Goal: Task Accomplishment & Management: Manage account settings

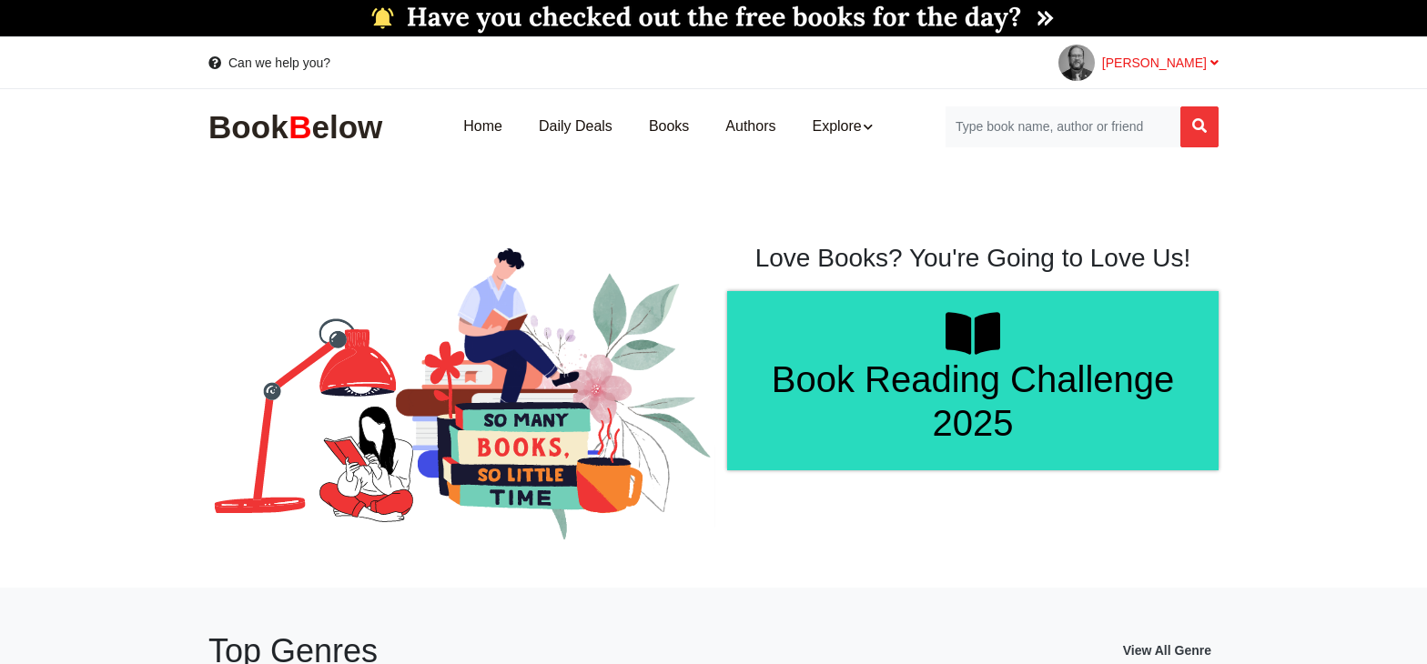
click at [1183, 71] on div "[PERSON_NAME]" at bounding box center [1160, 63] width 117 height 18
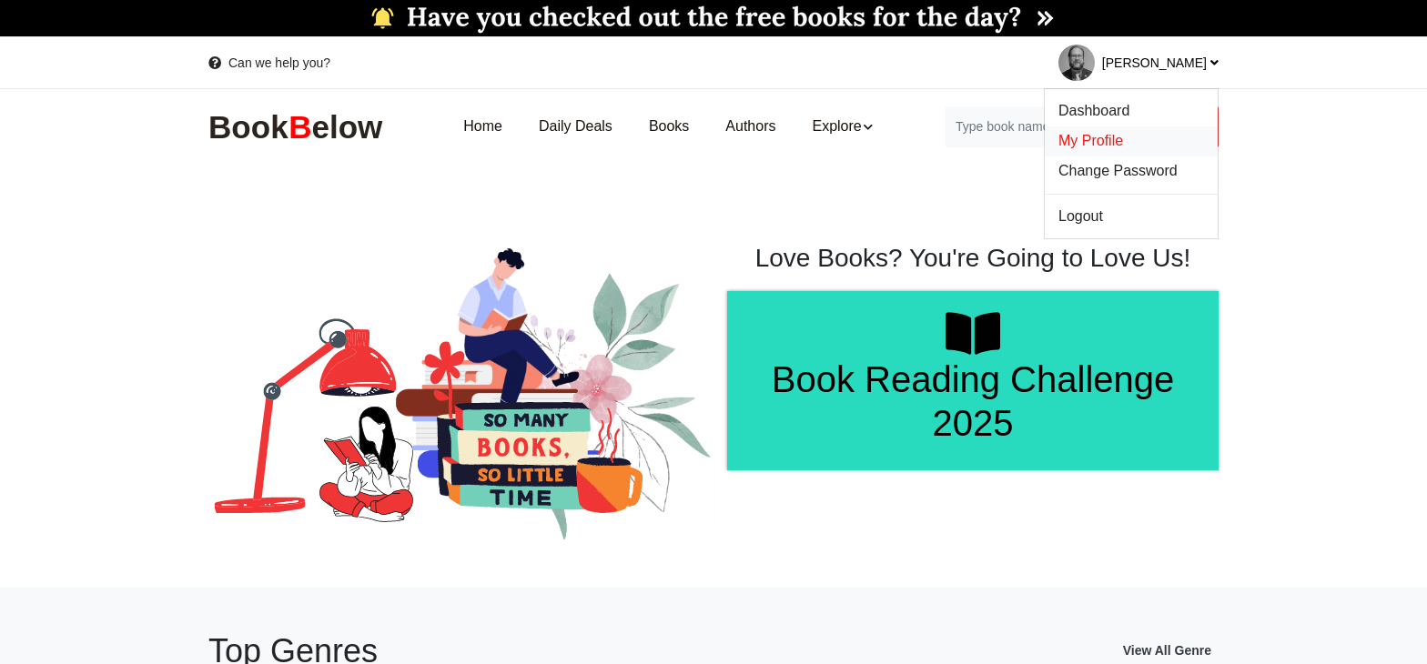
click at [1085, 144] on span "My Profile" at bounding box center [1091, 140] width 65 height 15
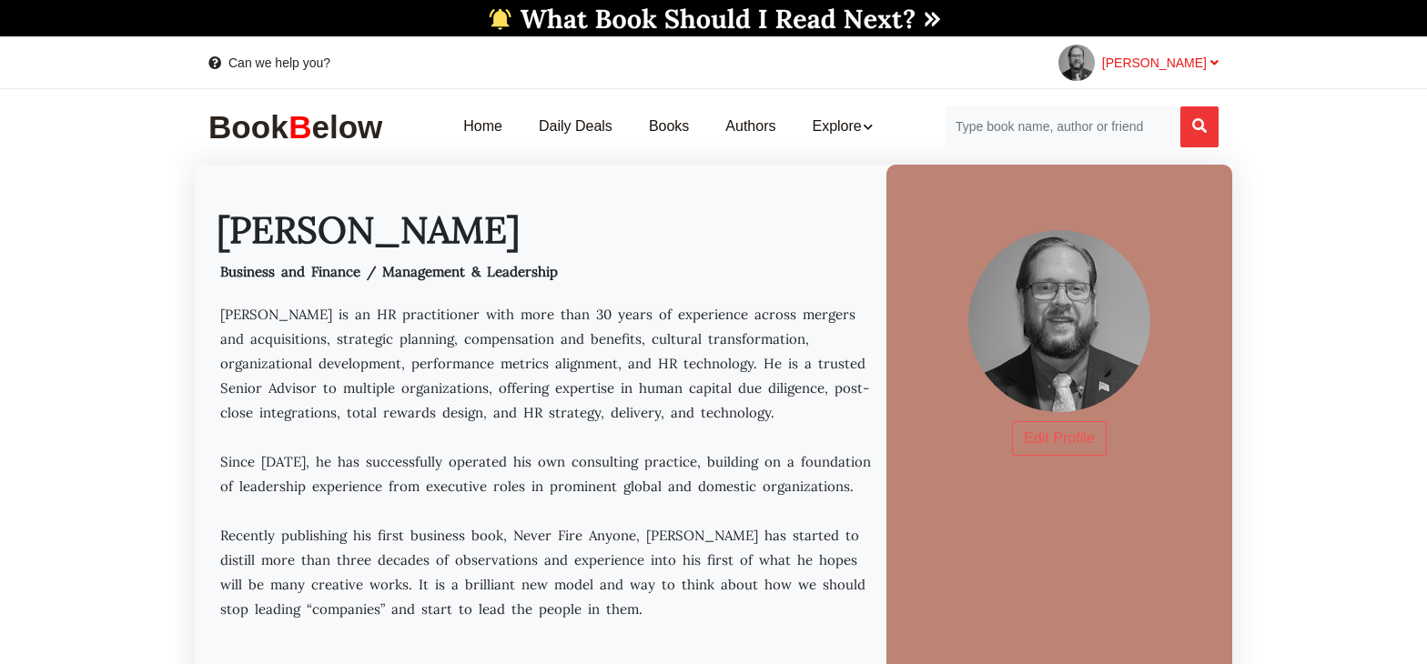
click at [1171, 66] on span "[PERSON_NAME]" at bounding box center [1160, 63] width 117 height 15
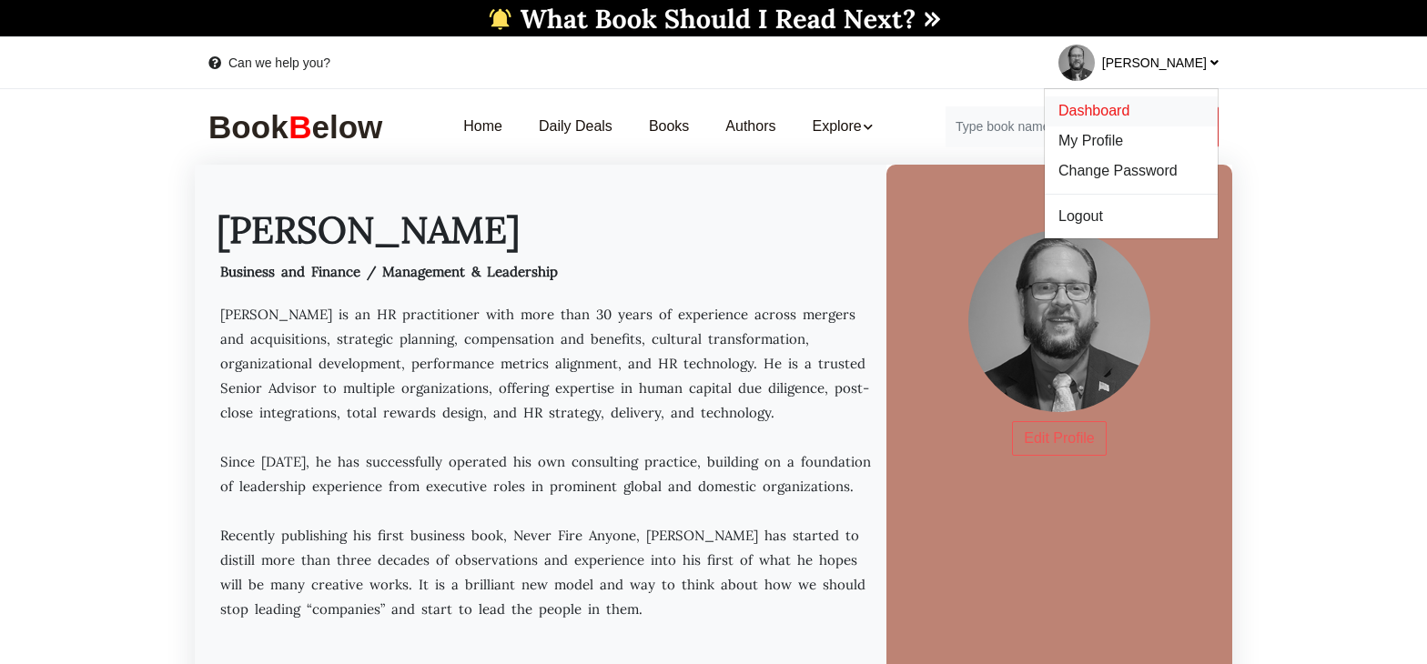
click at [1095, 118] on span "Dashboard" at bounding box center [1094, 110] width 71 height 15
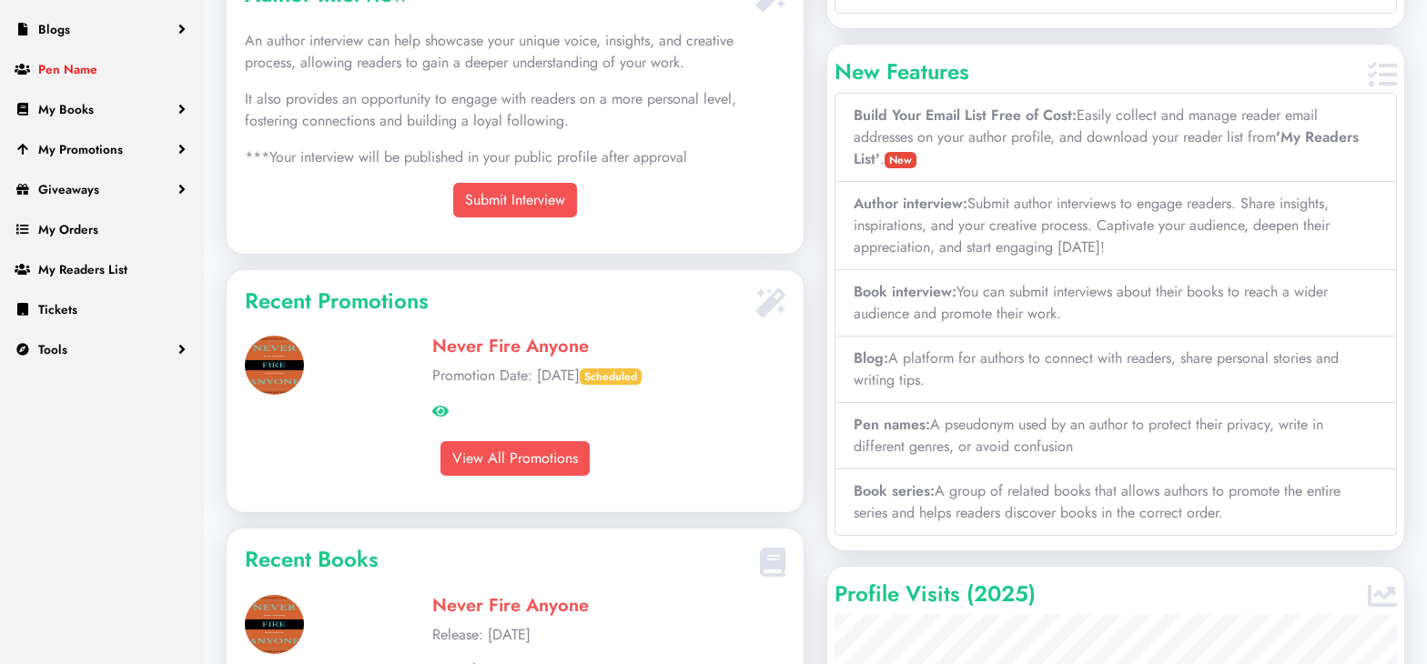
scroll to position [305, 0]
click at [159, 369] on link "Tools" at bounding box center [102, 349] width 204 height 40
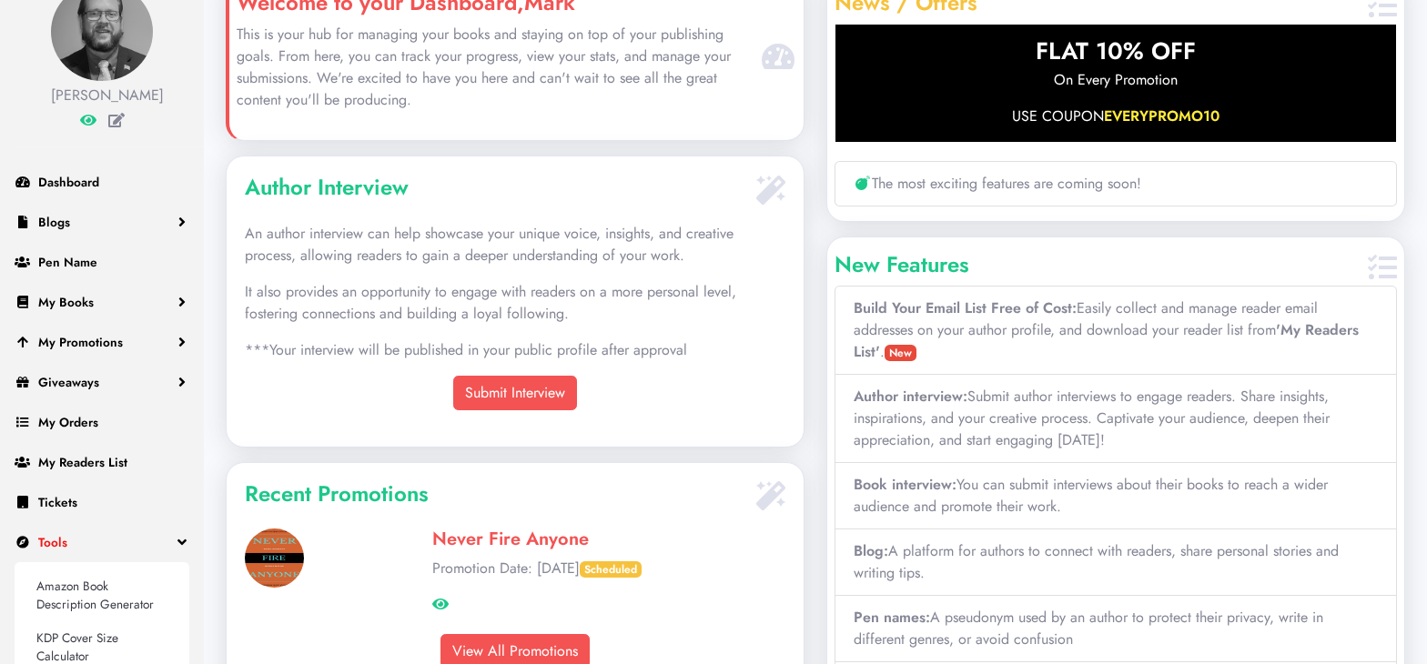
scroll to position [0, 0]
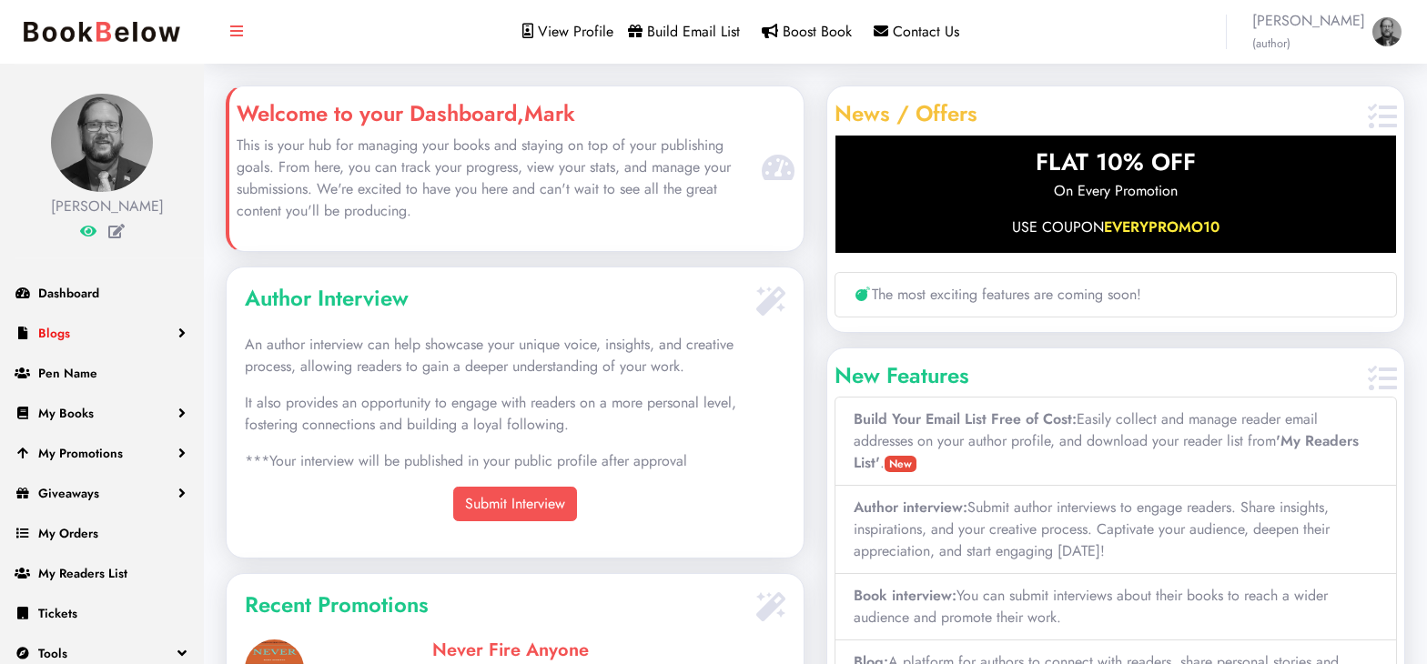
click at [181, 353] on link "Blogs" at bounding box center [102, 333] width 204 height 40
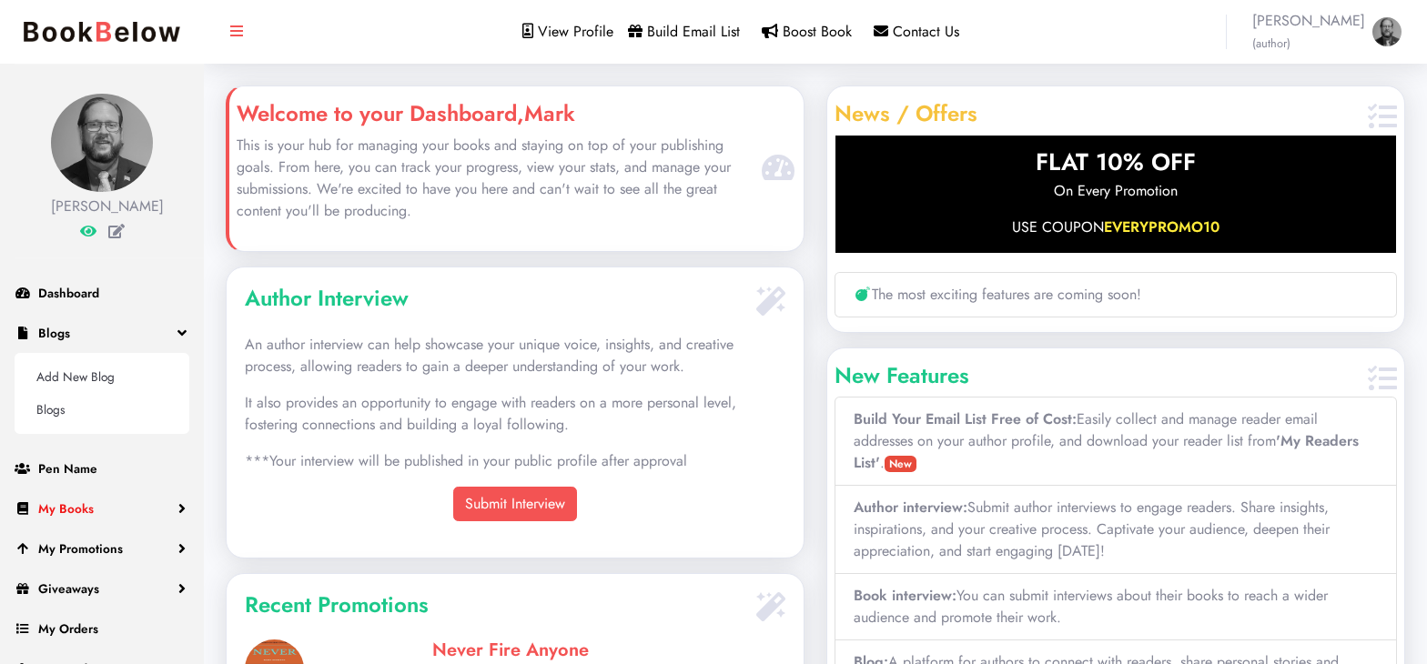
click at [180, 528] on link "My Books" at bounding box center [102, 509] width 204 height 40
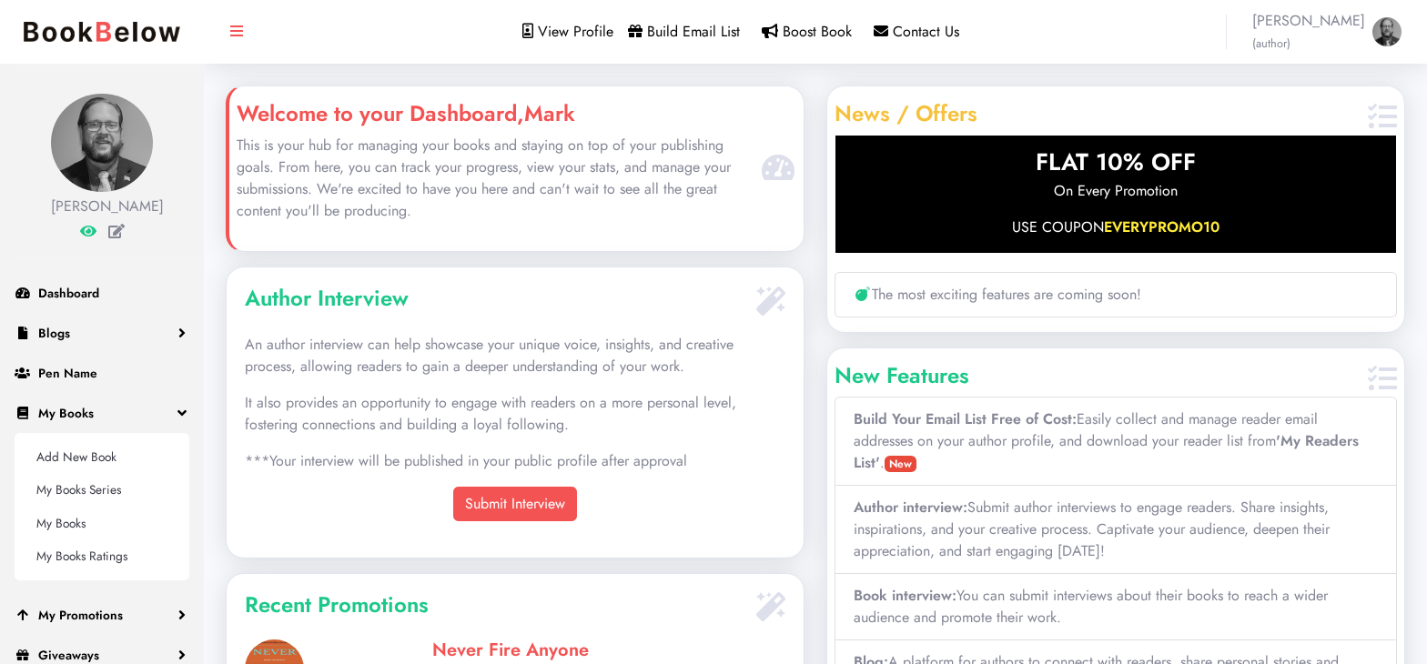
click at [112, 238] on icon at bounding box center [116, 231] width 16 height 15
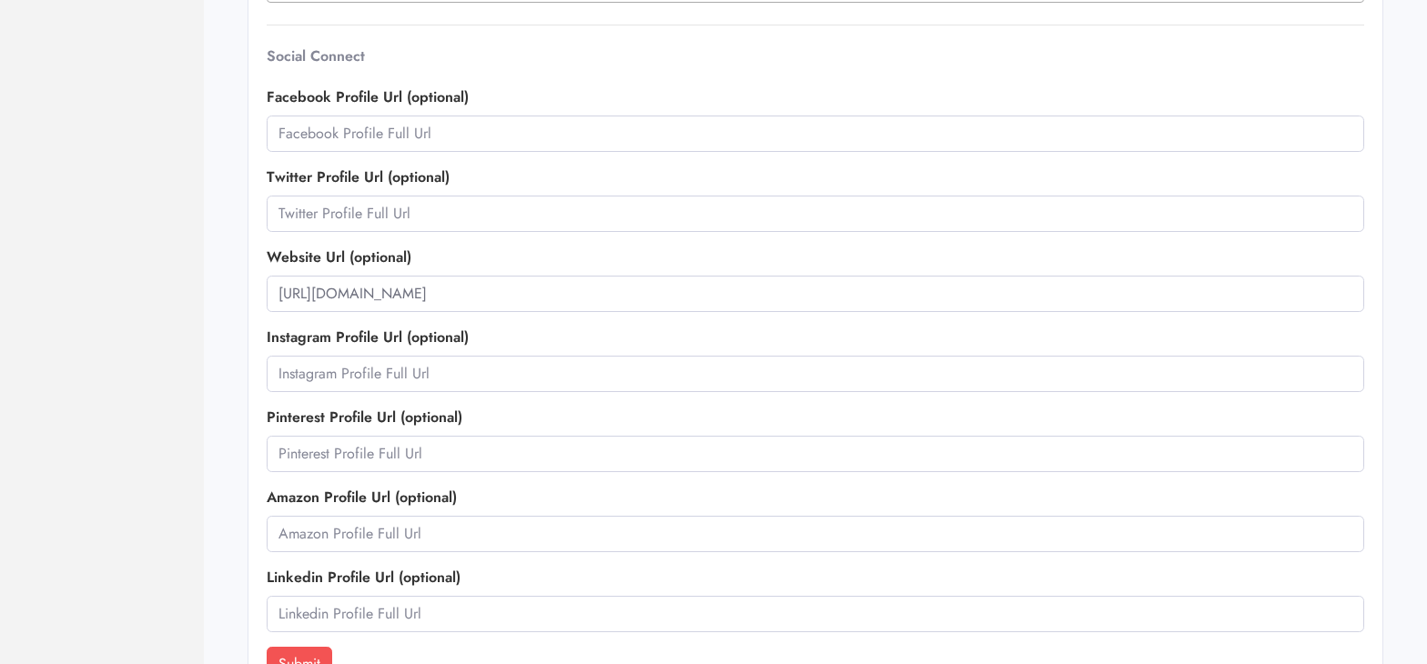
scroll to position [757, 0]
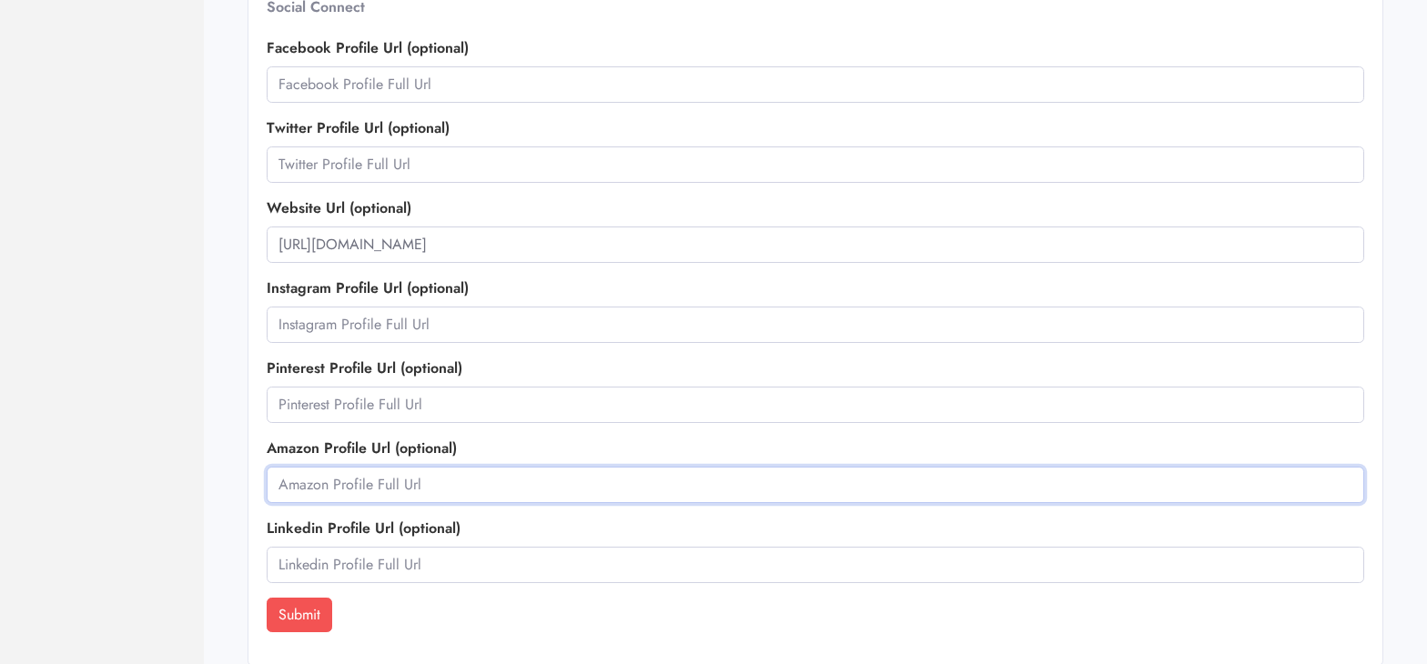
click at [290, 486] on input "text" at bounding box center [816, 485] width 1098 height 36
paste input "[URL][DOMAIN_NAME]"
type input "[URL][DOMAIN_NAME]"
click at [509, 610] on div "Submit" at bounding box center [816, 615] width 1098 height 35
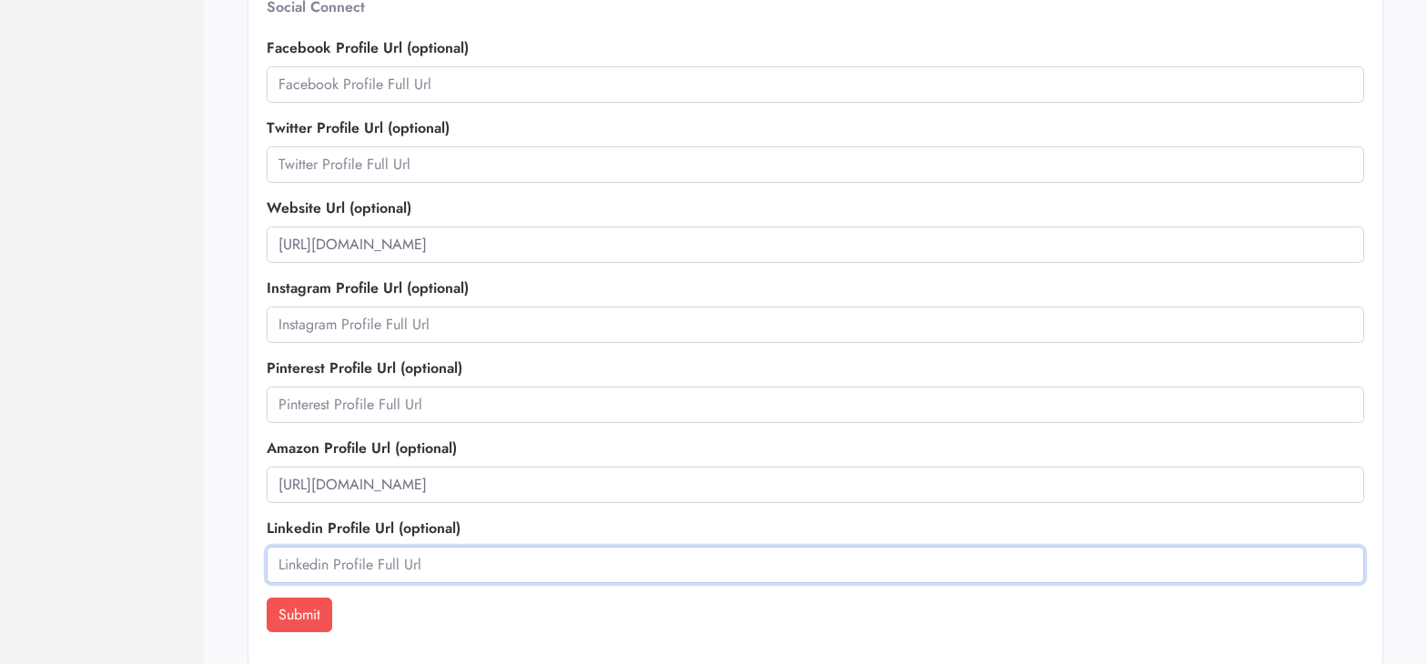
click at [342, 568] on input "text" at bounding box center [816, 565] width 1098 height 36
paste input "[URL][DOMAIN_NAME]"
type input "[URL][DOMAIN_NAME]"
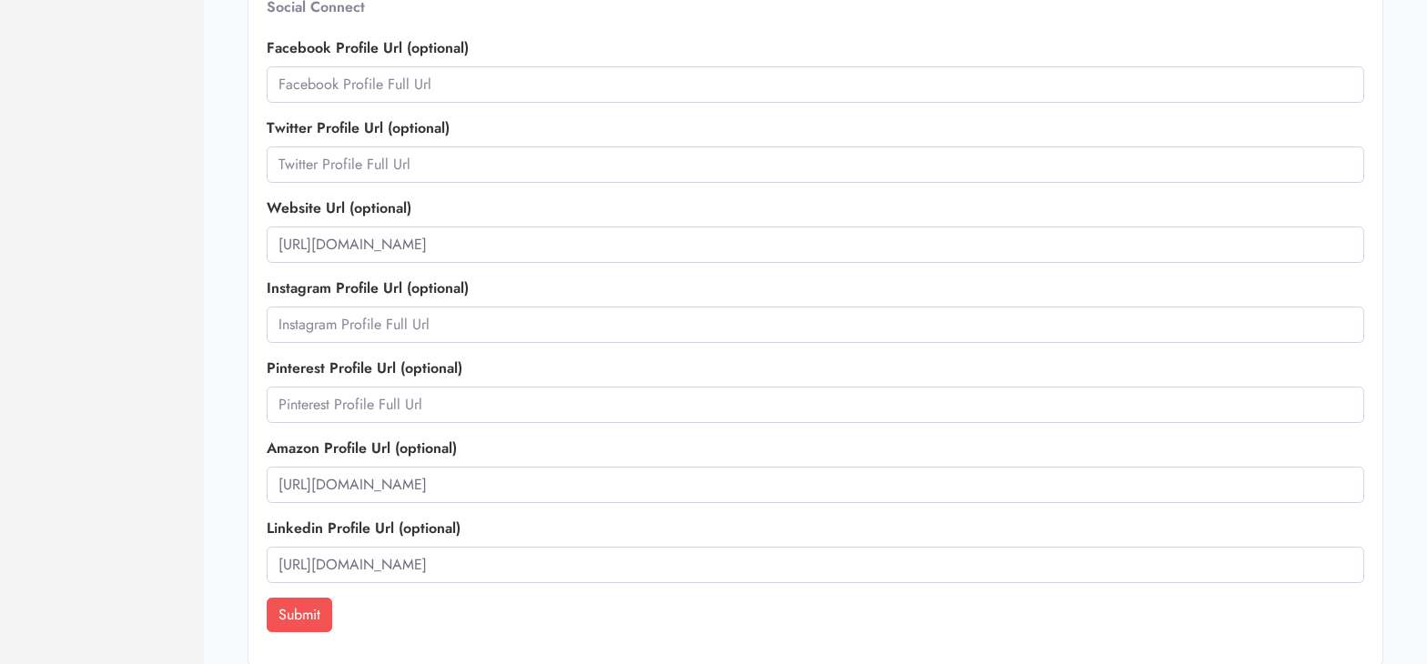
click at [290, 613] on button "Submit" at bounding box center [300, 615] width 66 height 35
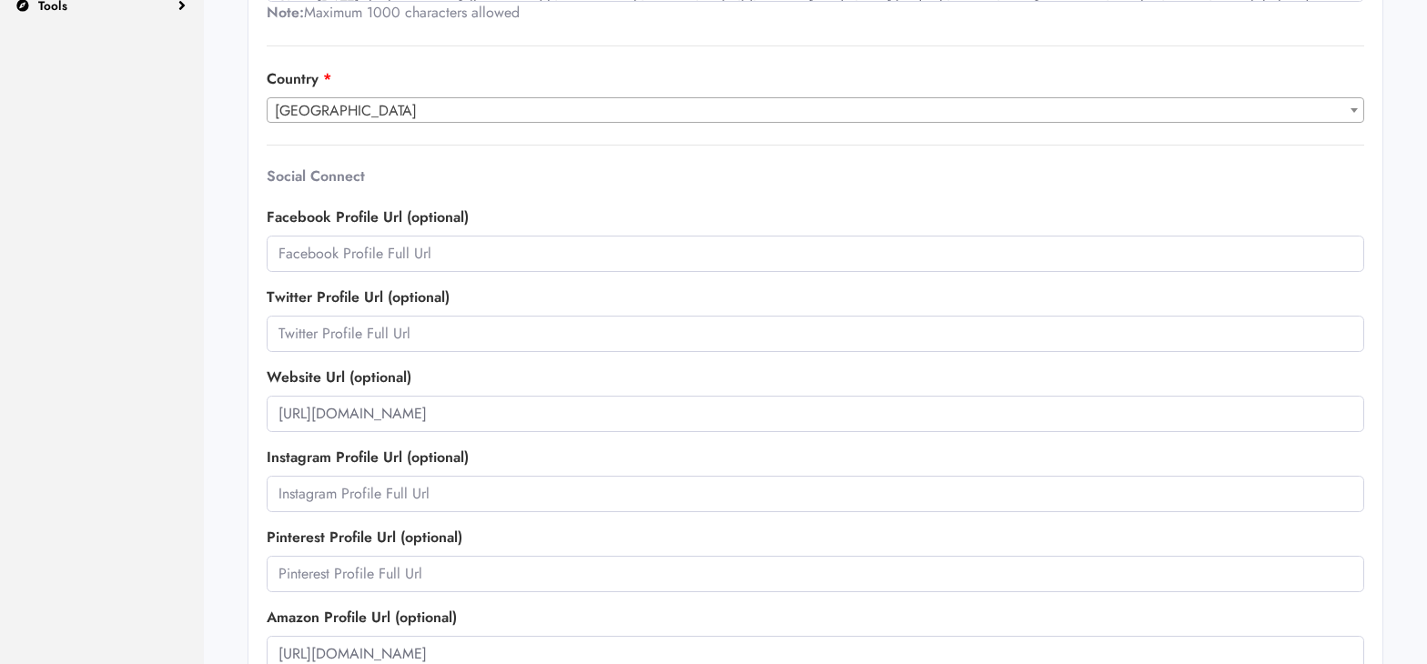
scroll to position [816, 0]
